Goal: Transaction & Acquisition: Book appointment/travel/reservation

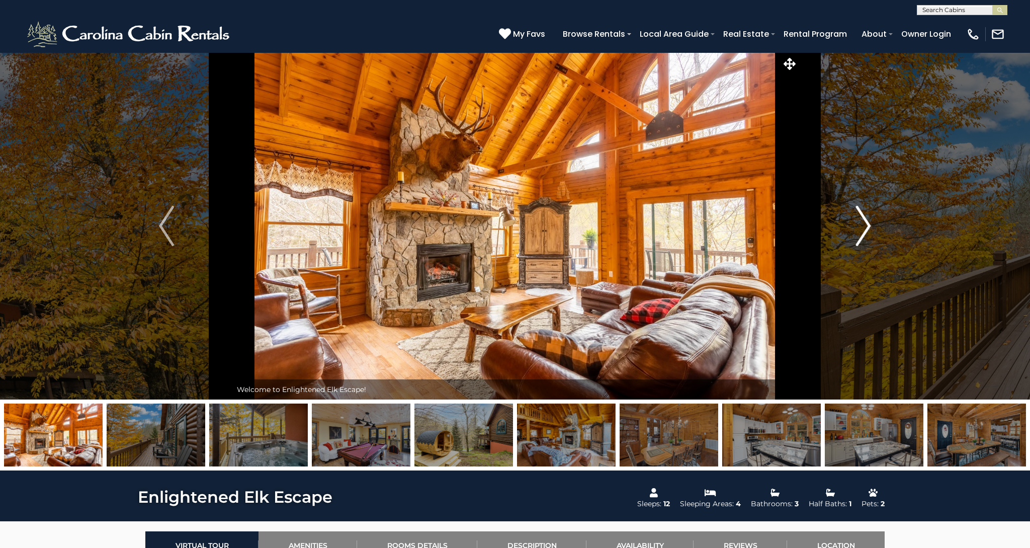
click at [863, 227] on img "Next" at bounding box center [863, 226] width 15 height 40
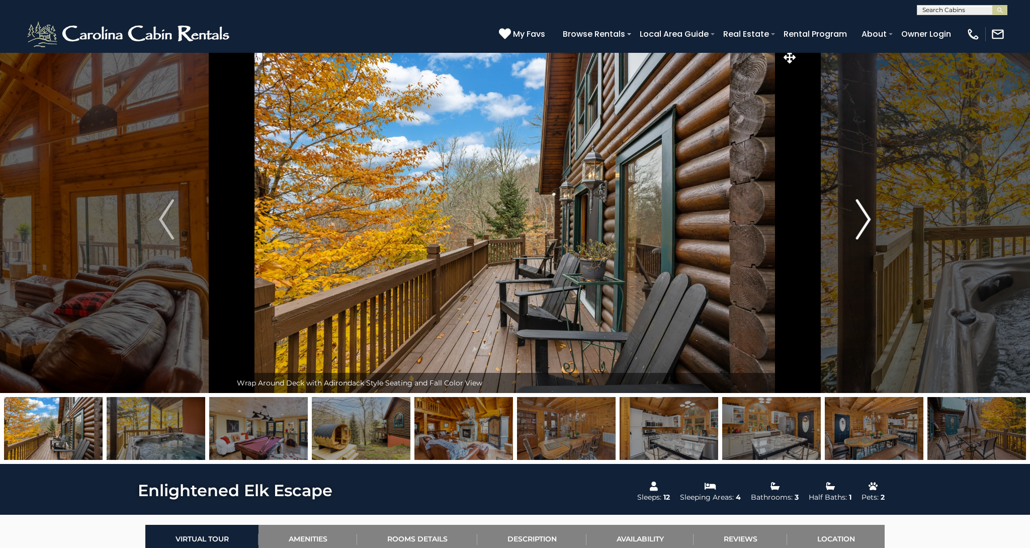
click at [866, 228] on img "Next" at bounding box center [863, 219] width 15 height 40
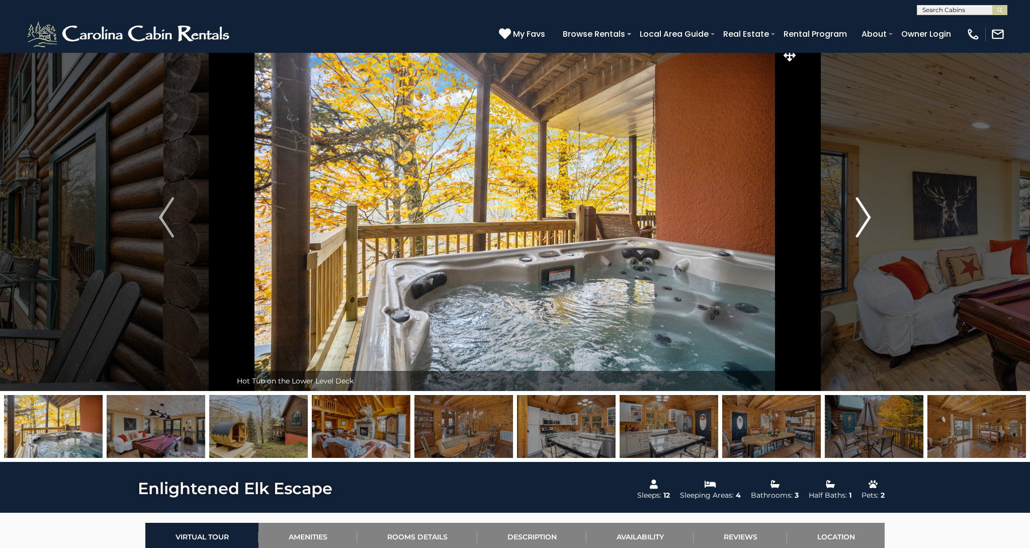
scroll to position [8, 0]
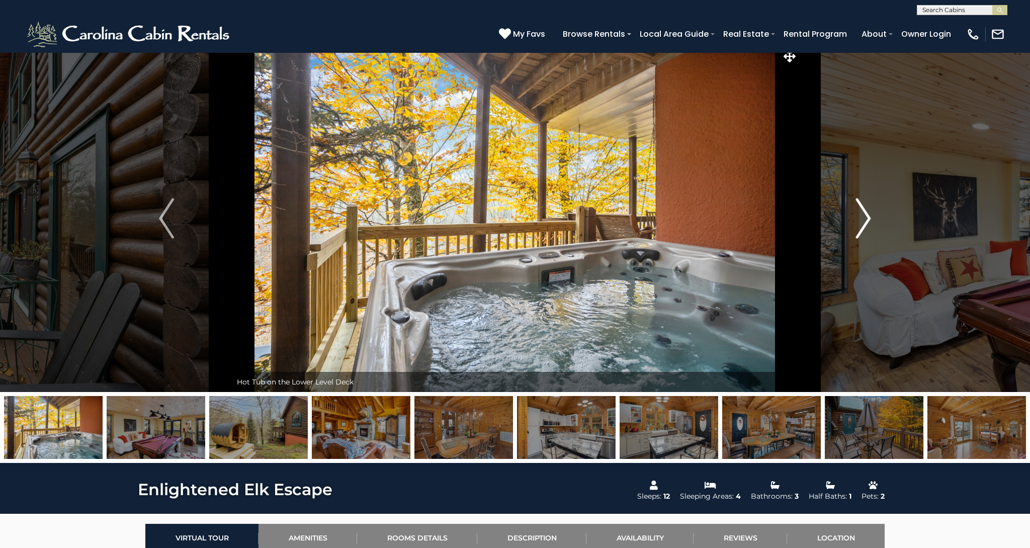
click at [866, 228] on img "Next" at bounding box center [863, 218] width 15 height 40
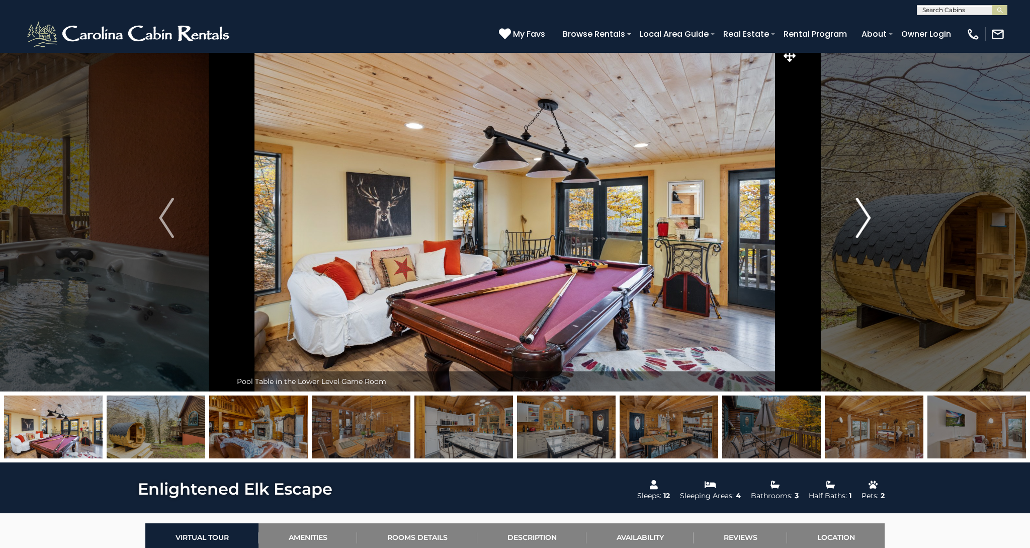
click at [866, 228] on img "Next" at bounding box center [863, 218] width 15 height 40
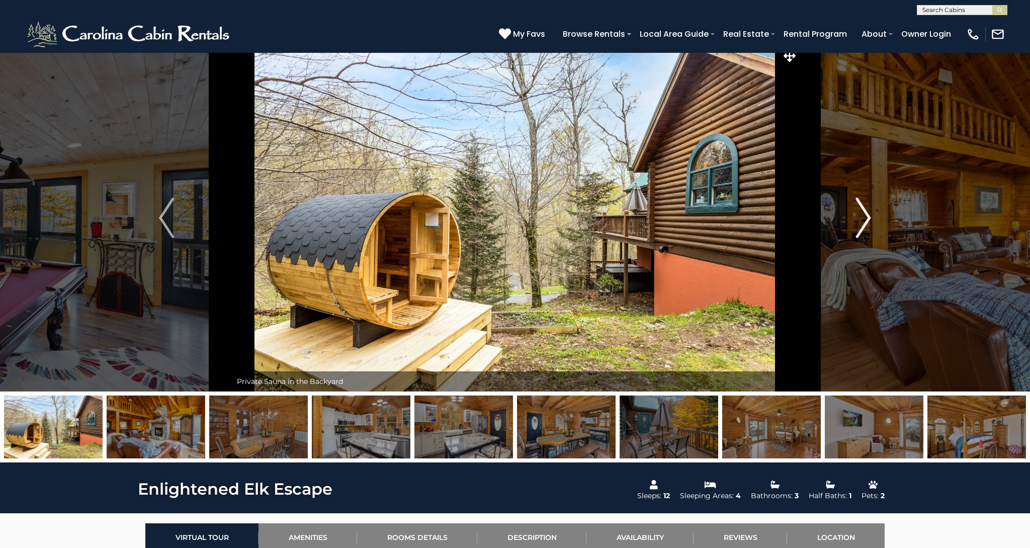
click at [866, 228] on img "Next" at bounding box center [863, 218] width 15 height 40
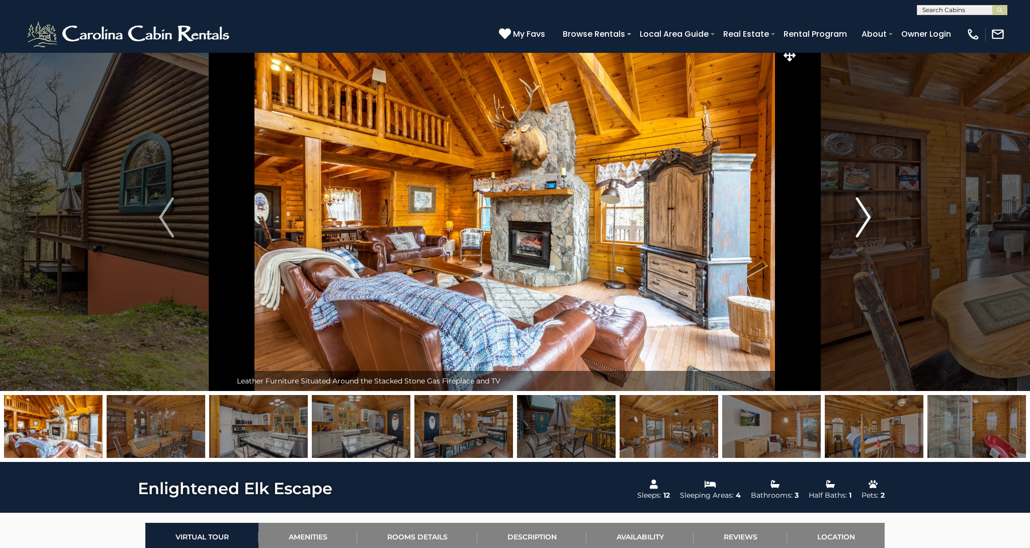
scroll to position [9, 0]
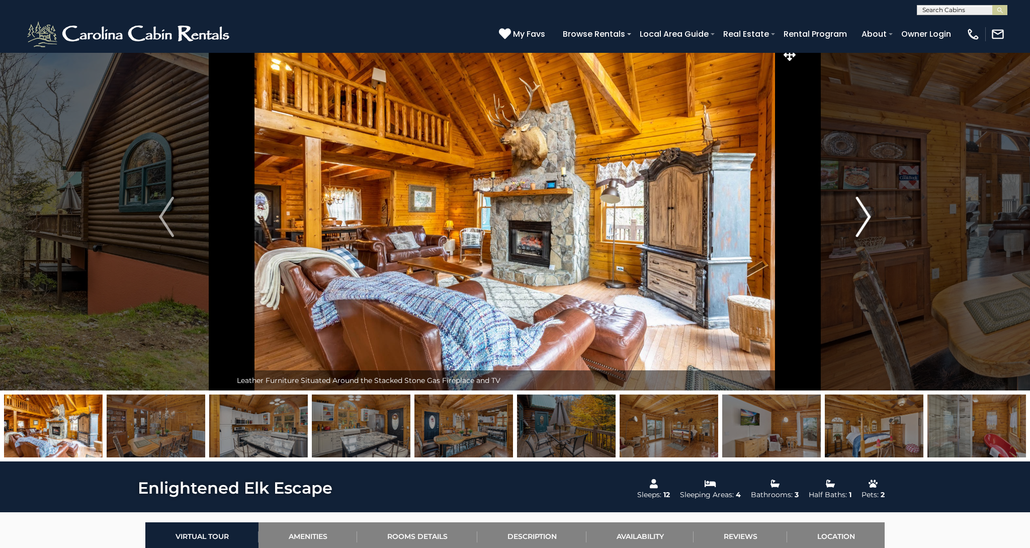
click at [866, 228] on img "Next" at bounding box center [863, 217] width 15 height 40
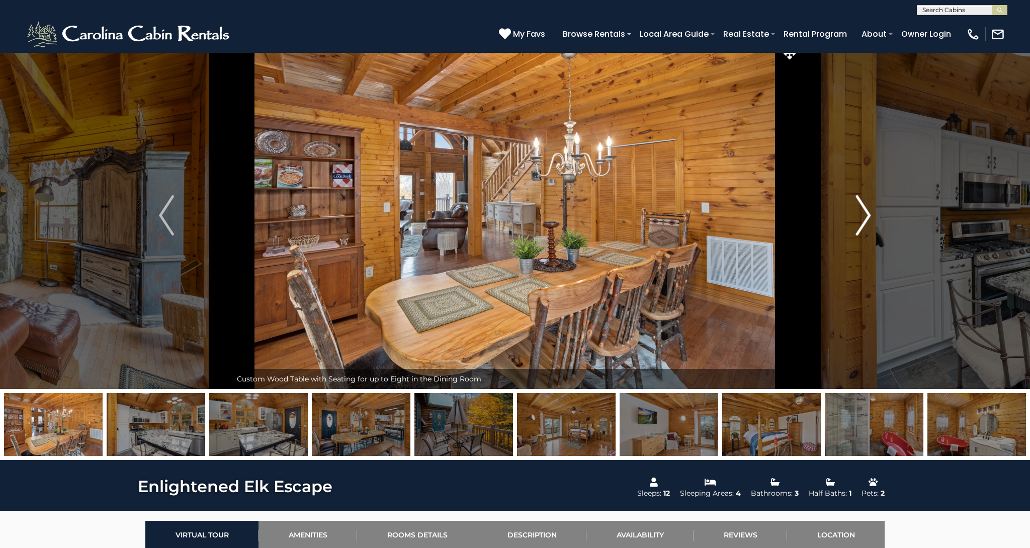
click at [866, 228] on img "Next" at bounding box center [863, 215] width 15 height 40
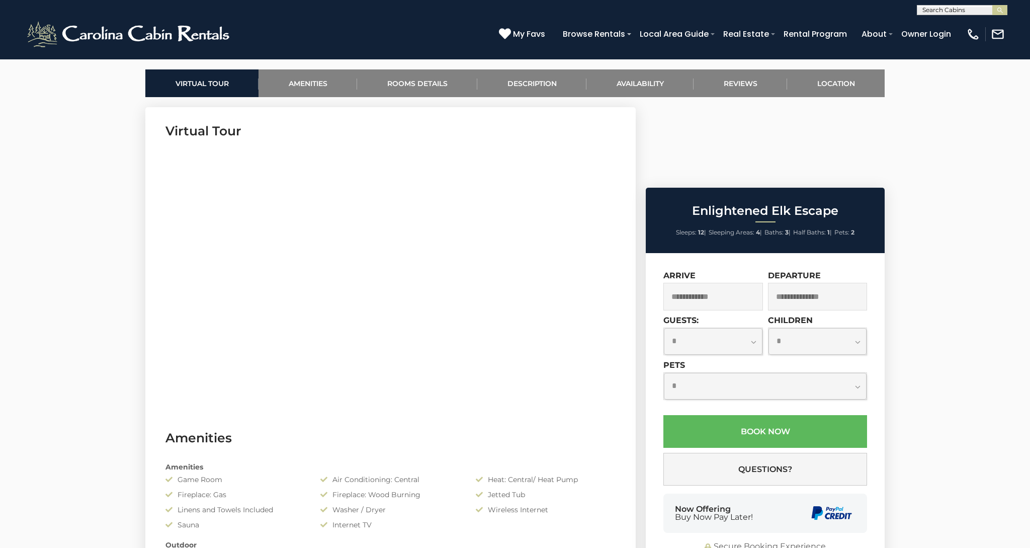
scroll to position [462, 0]
click at [734, 283] on input "text" at bounding box center [713, 297] width 100 height 28
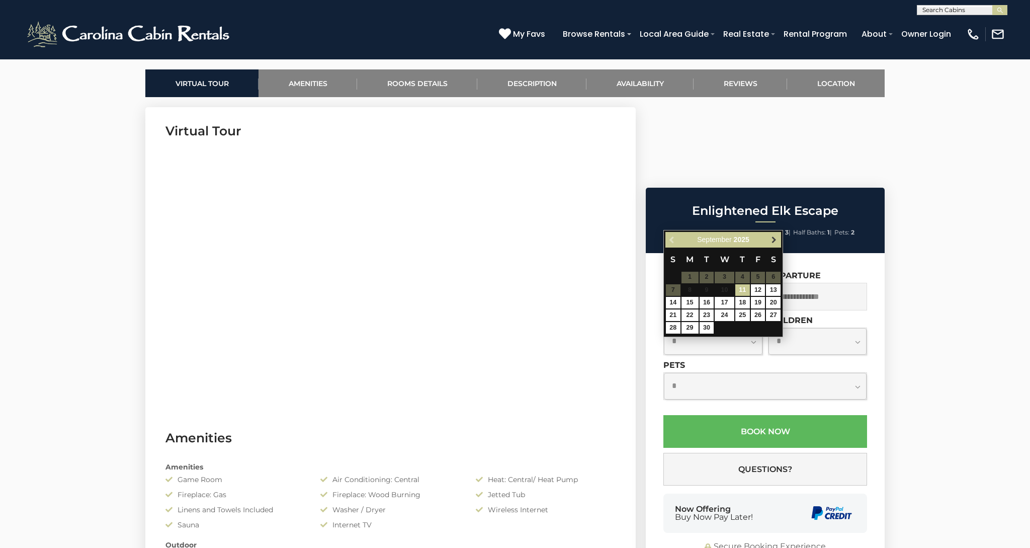
click at [771, 238] on span "Next" at bounding box center [774, 239] width 8 height 8
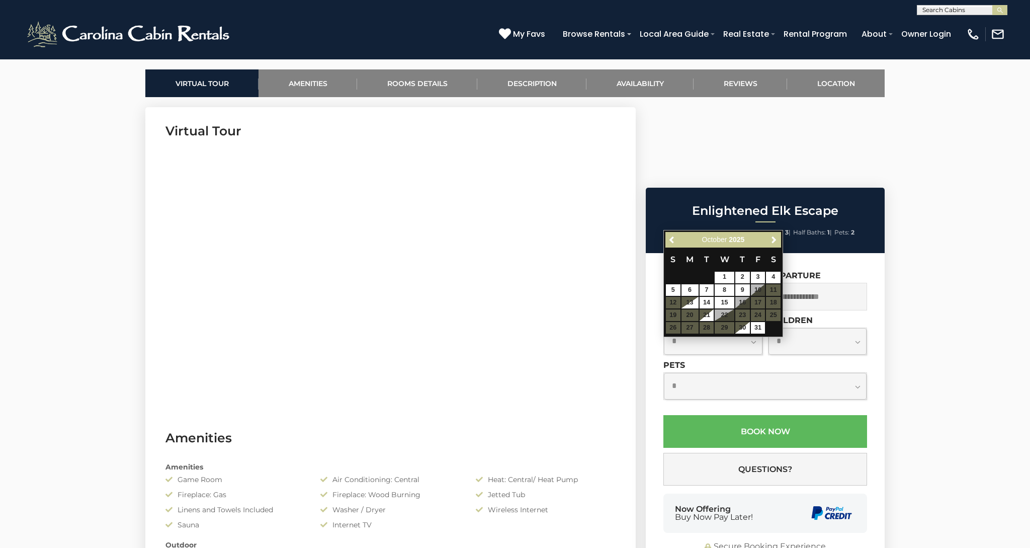
click at [771, 238] on span "Next" at bounding box center [774, 239] width 8 height 8
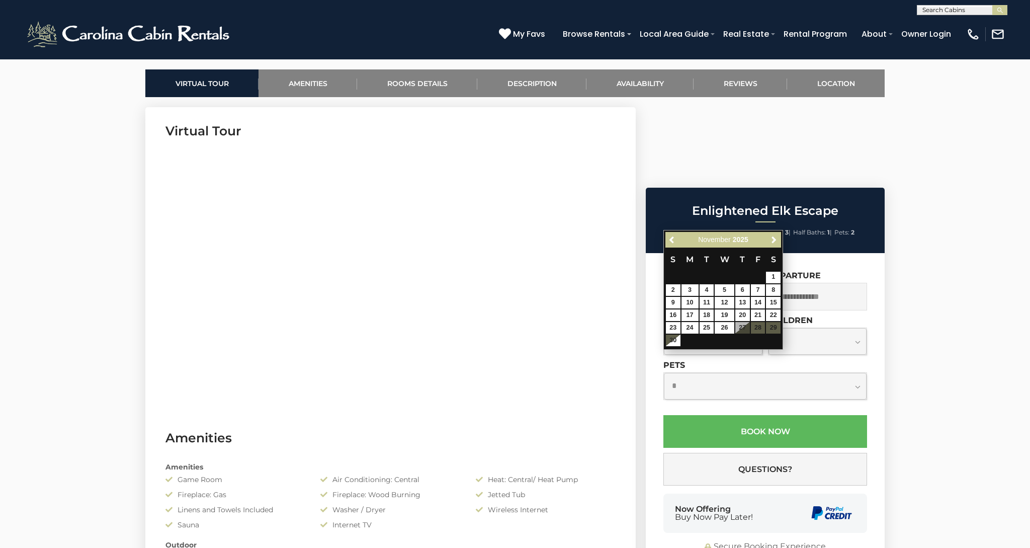
click at [771, 238] on span "Next" at bounding box center [774, 239] width 8 height 8
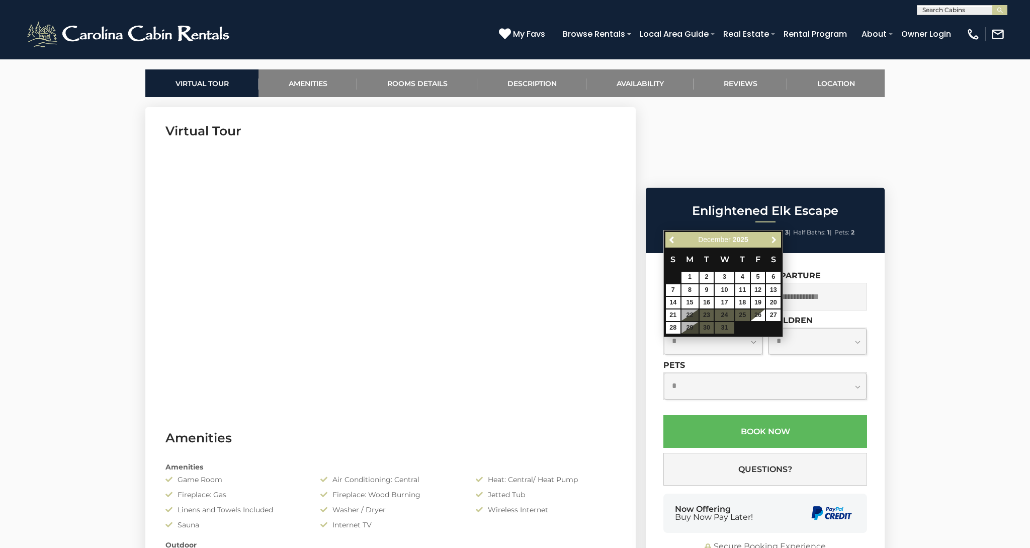
click at [771, 238] on span "Next" at bounding box center [774, 239] width 8 height 8
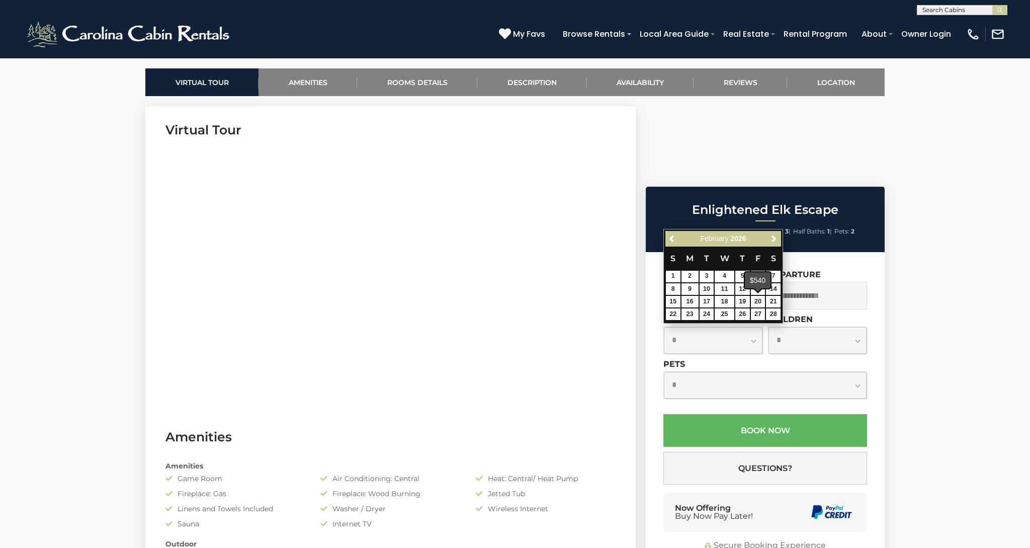
scroll to position [463, 0]
click at [846, 86] on link "Location" at bounding box center [836, 82] width 98 height 28
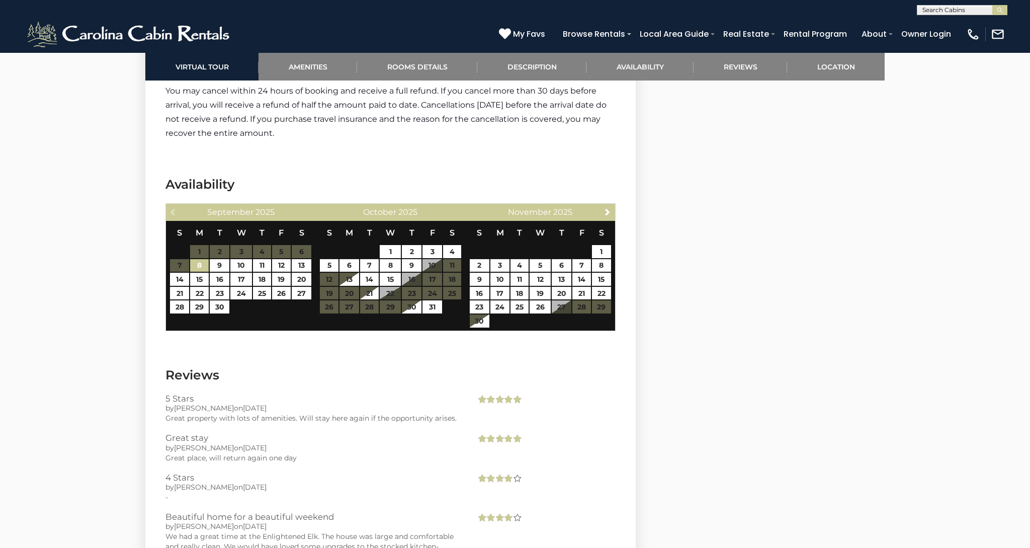
scroll to position [1908, 0]
click at [606, 208] on span "Next" at bounding box center [608, 212] width 8 height 8
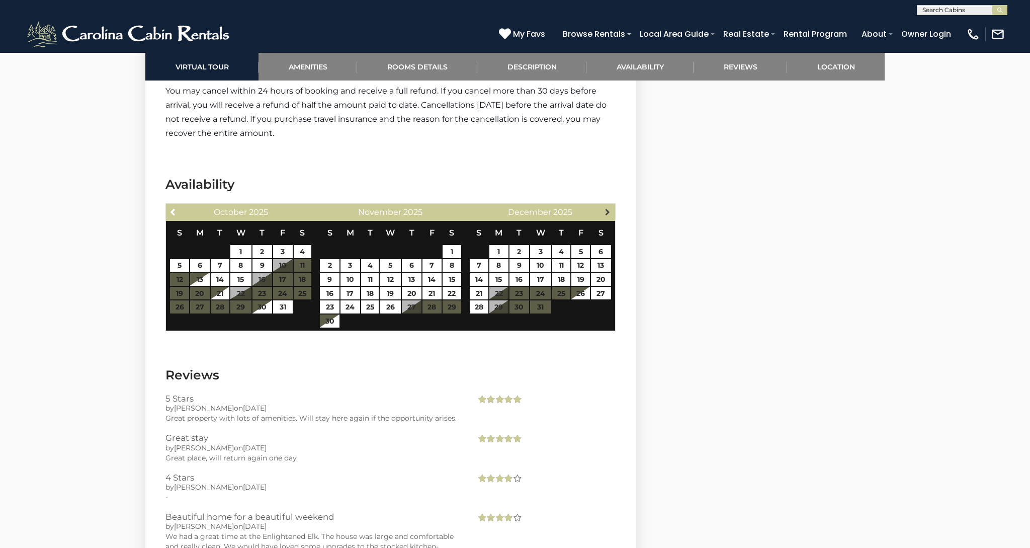
click at [606, 208] on span "Next" at bounding box center [608, 212] width 8 height 8
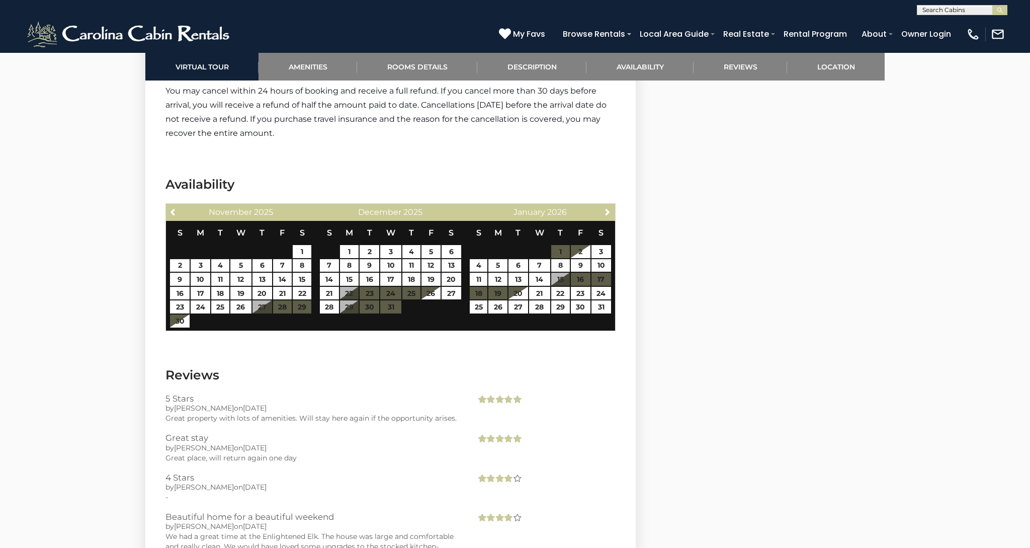
click at [606, 208] on span "Next" at bounding box center [608, 212] width 8 height 8
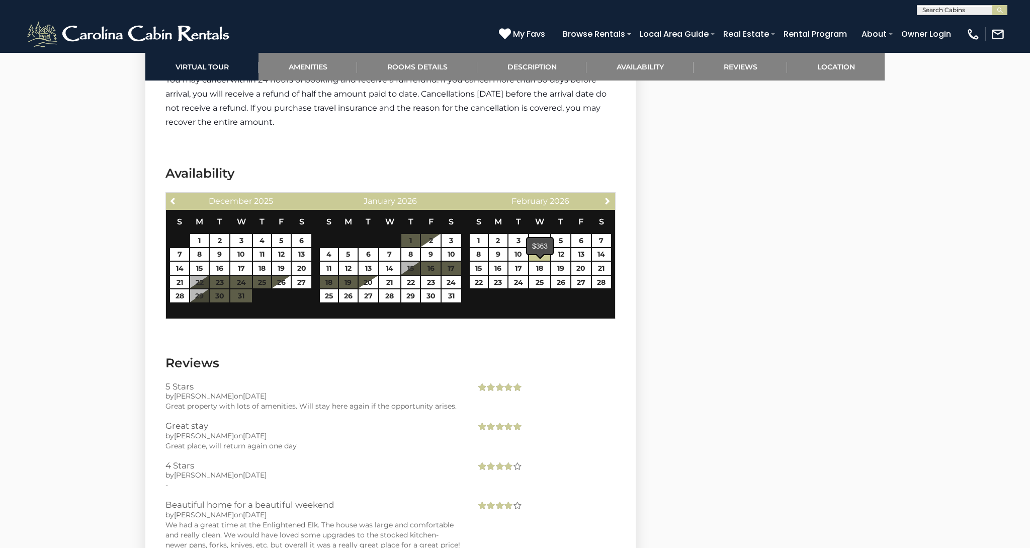
scroll to position [1919, 0]
click at [566, 256] on link "12" at bounding box center [560, 254] width 19 height 13
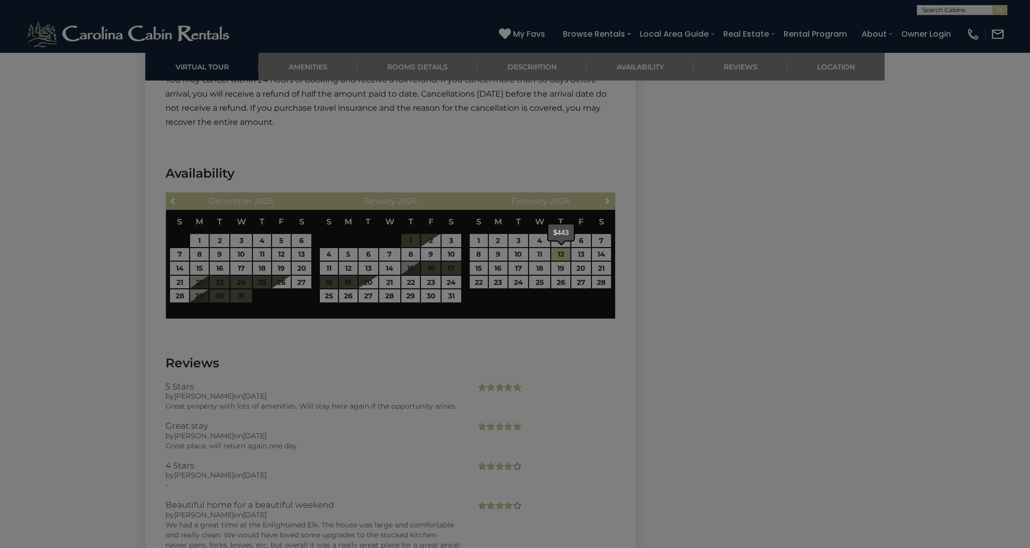
type input "**********"
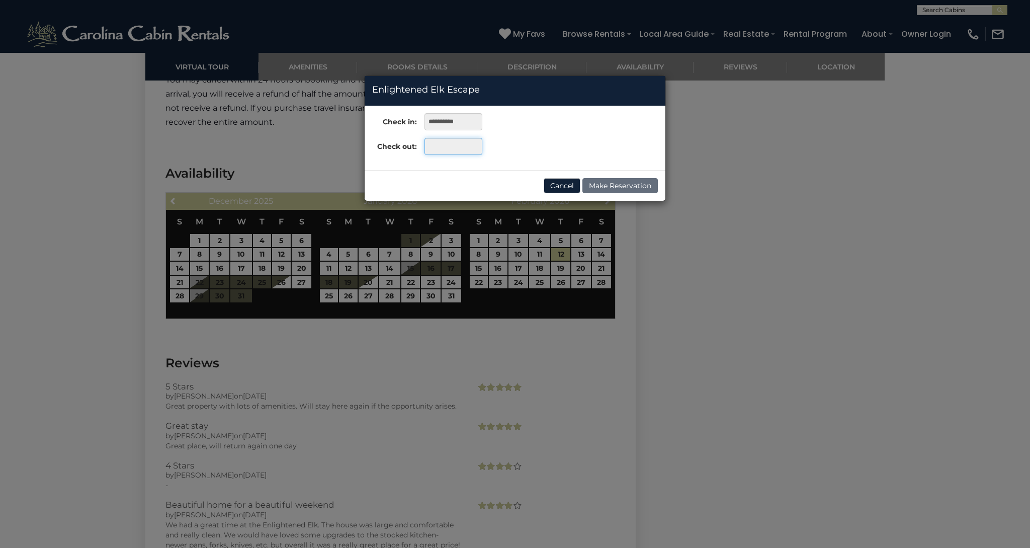
click at [433, 147] on input "text" at bounding box center [454, 146] width 58 height 17
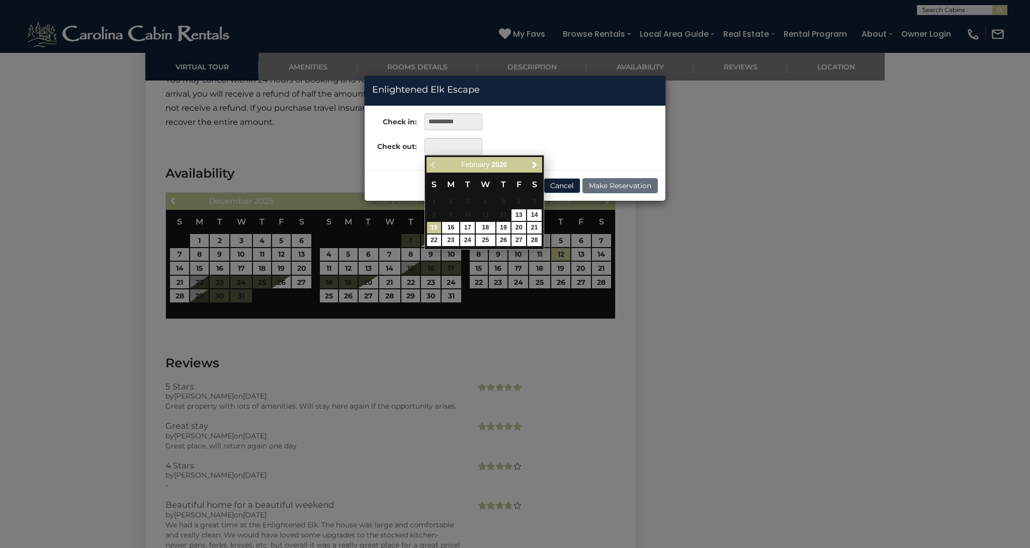
click at [433, 226] on link "15" at bounding box center [434, 228] width 15 height 12
type input "**********"
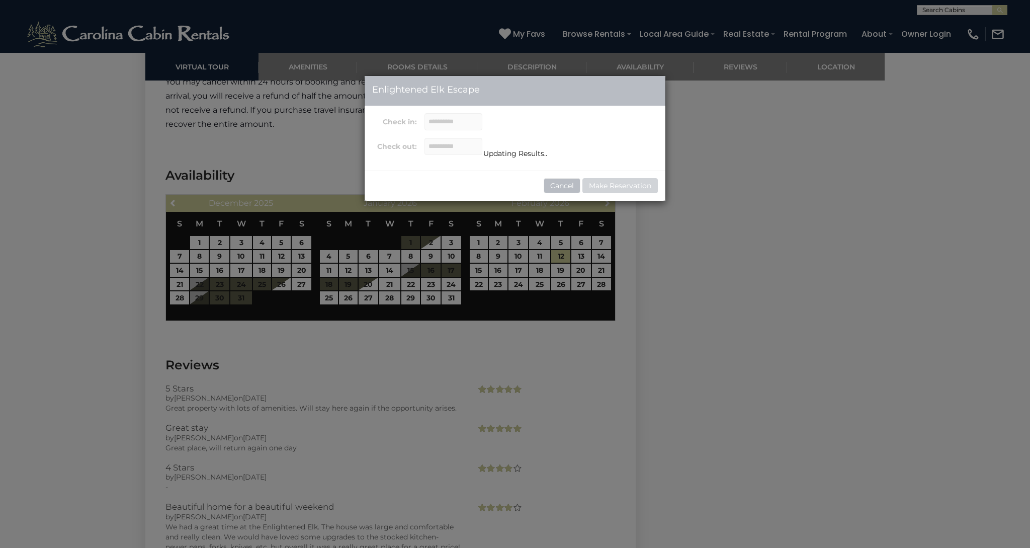
scroll to position [1915, 0]
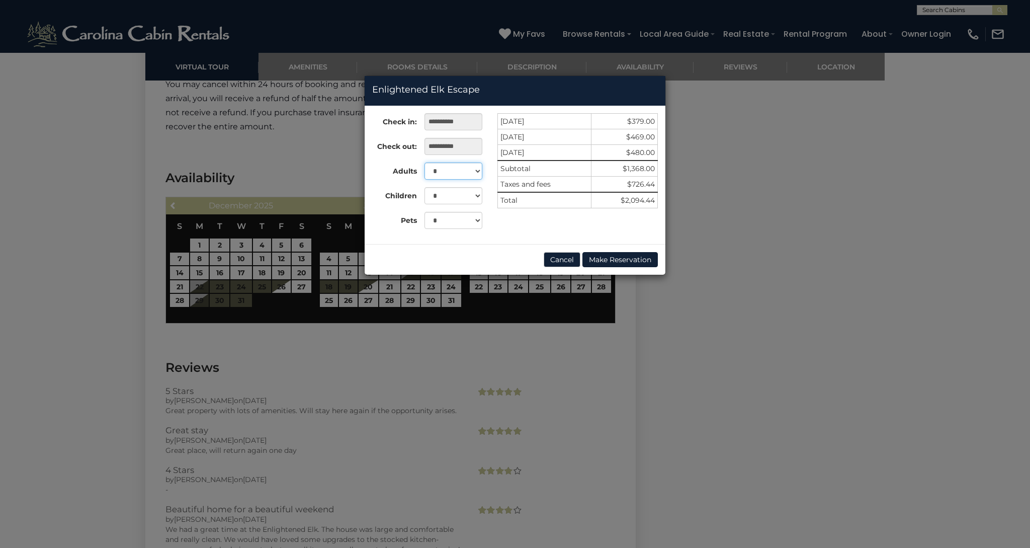
select select "*"
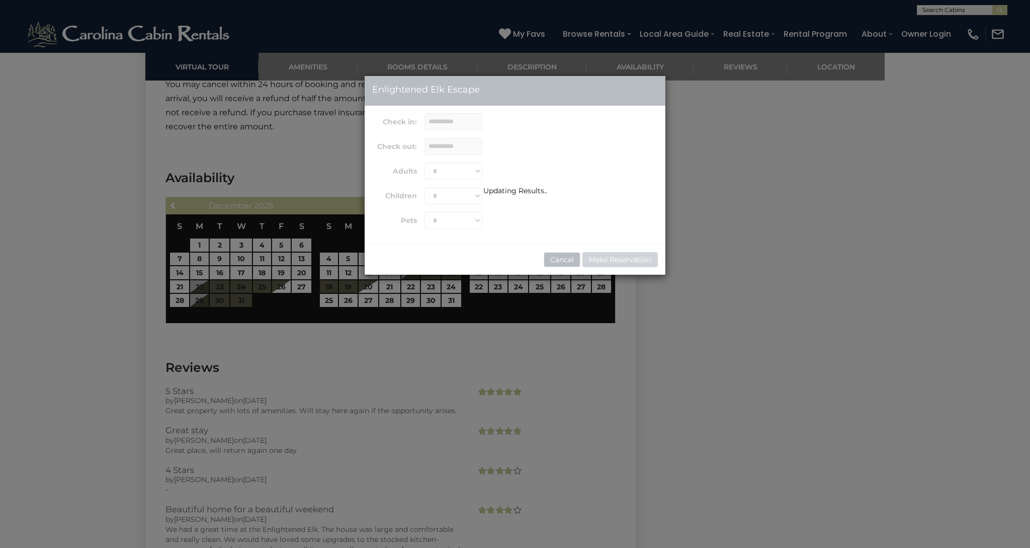
click at [477, 192] on div "Updating Results.." at bounding box center [515, 190] width 301 height 9
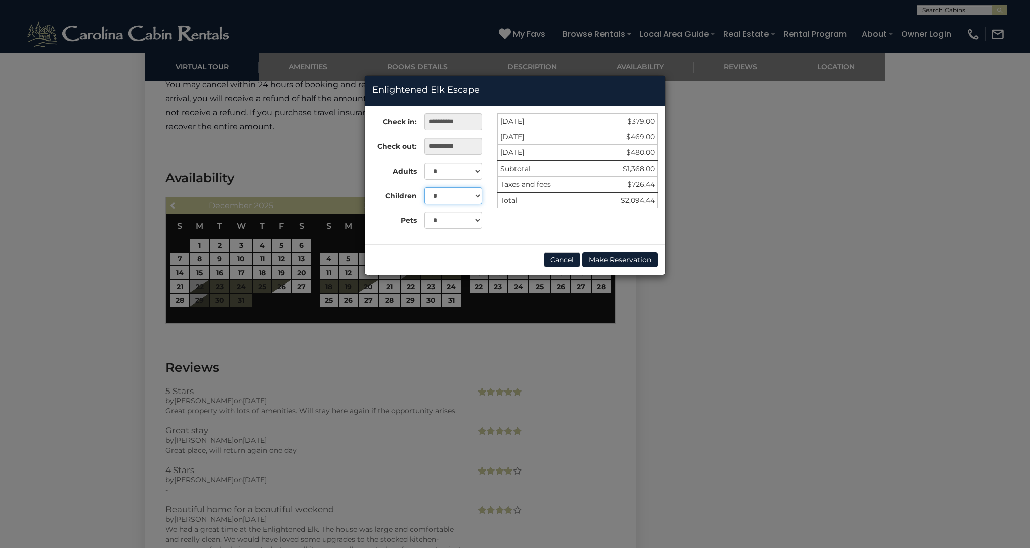
select select "*"
click at [551, 255] on button "Cancel" at bounding box center [562, 259] width 37 height 15
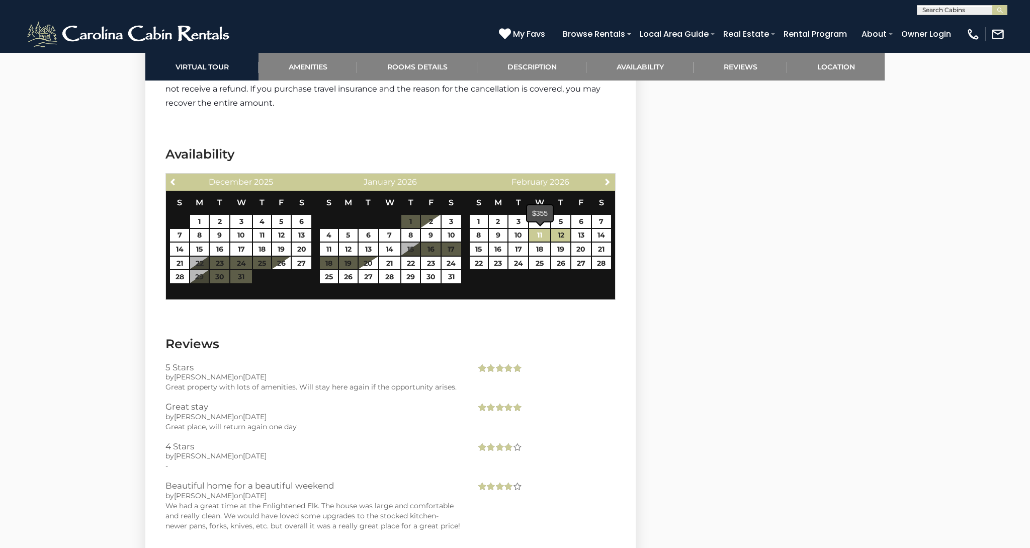
scroll to position [1942, 0]
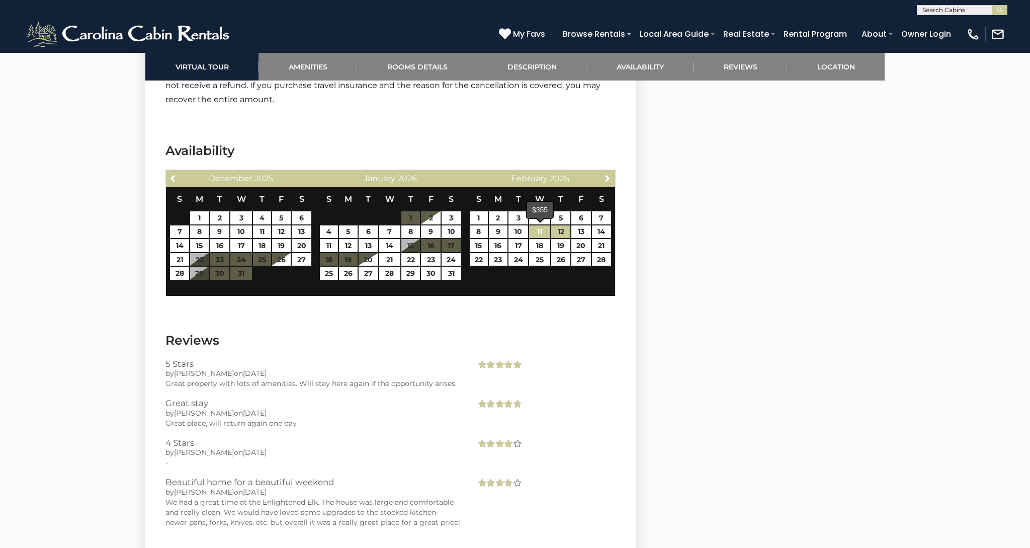
click at [541, 233] on link "11" at bounding box center [539, 231] width 21 height 13
type input "**********"
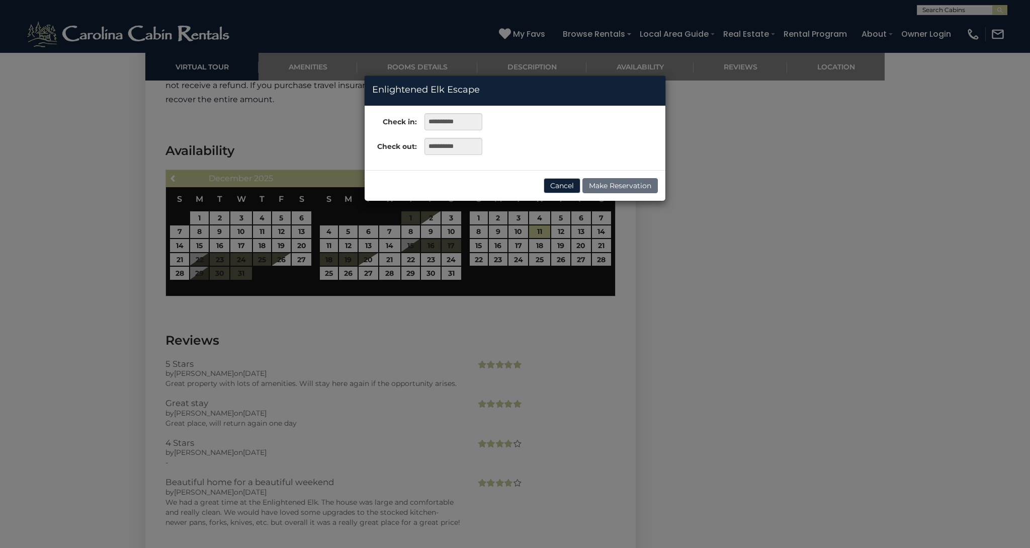
click at [492, 177] on div "Cancel Make Reservation" at bounding box center [515, 185] width 301 height 31
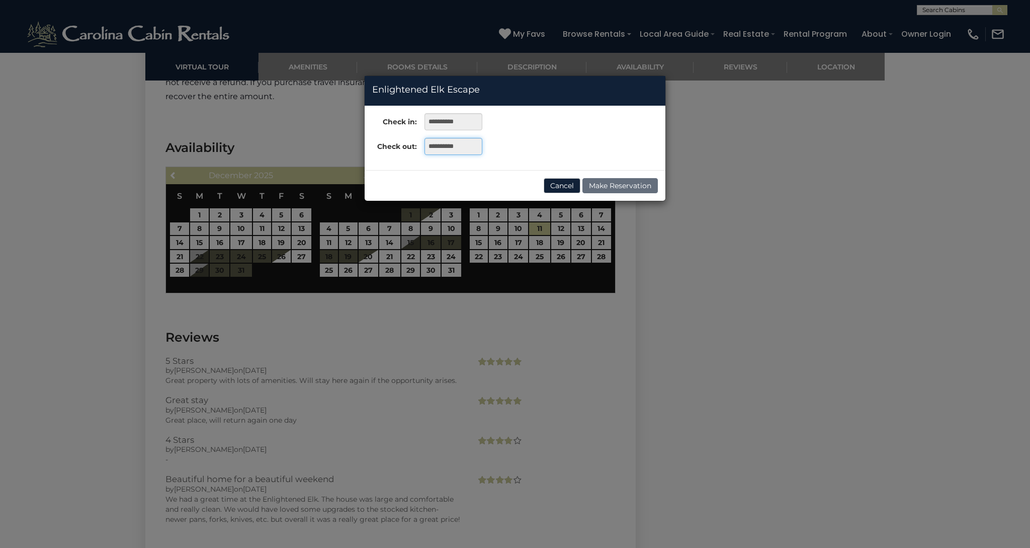
click at [467, 147] on input "**********" at bounding box center [454, 146] width 58 height 17
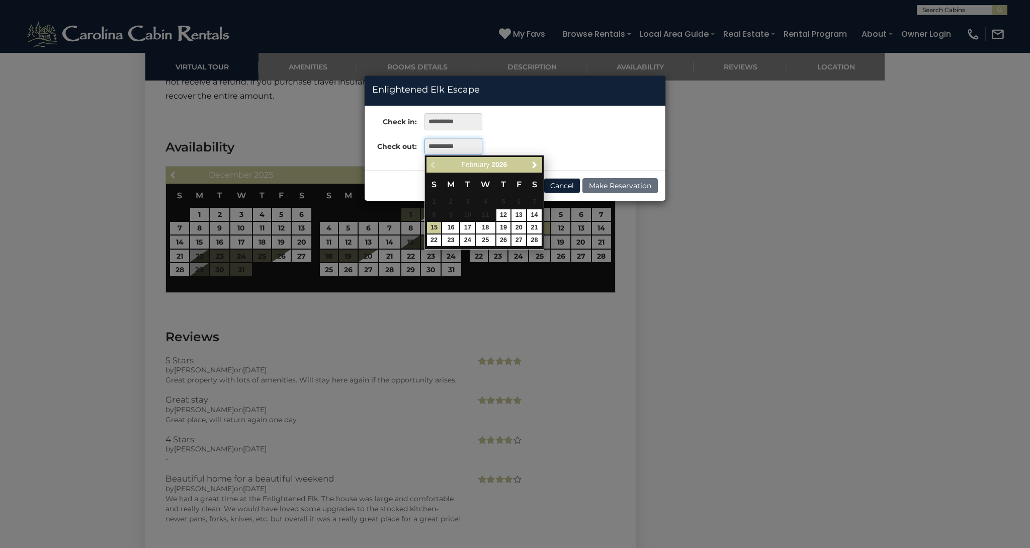
scroll to position [1948, 0]
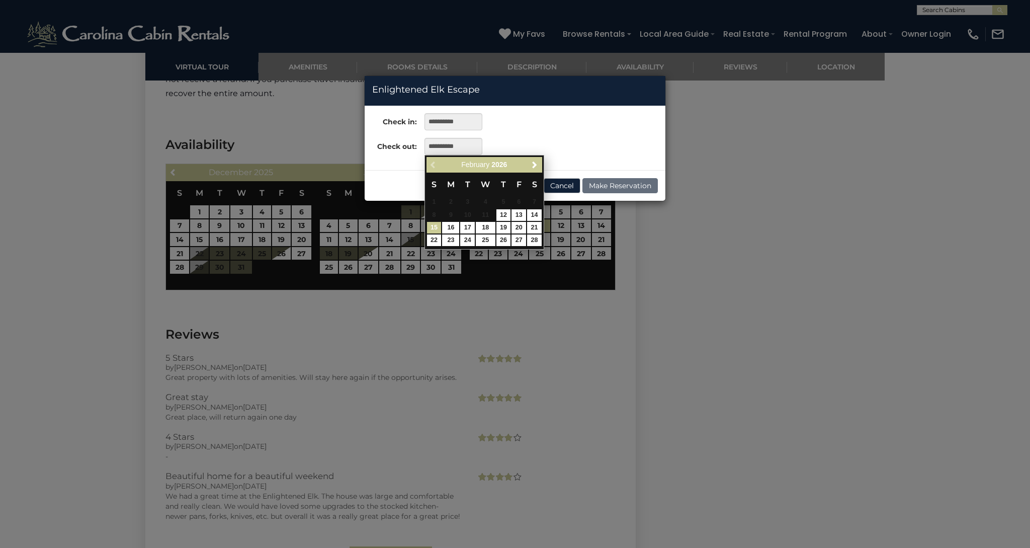
click at [435, 230] on link "15" at bounding box center [434, 228] width 15 height 12
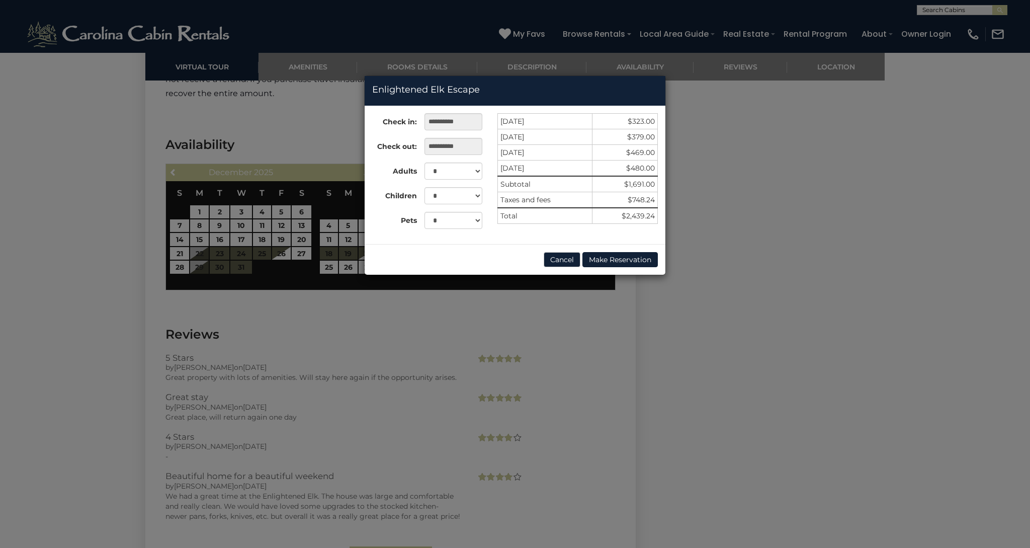
click at [573, 257] on button "Cancel" at bounding box center [562, 259] width 37 height 15
